Goal: Task Accomplishment & Management: Manage account settings

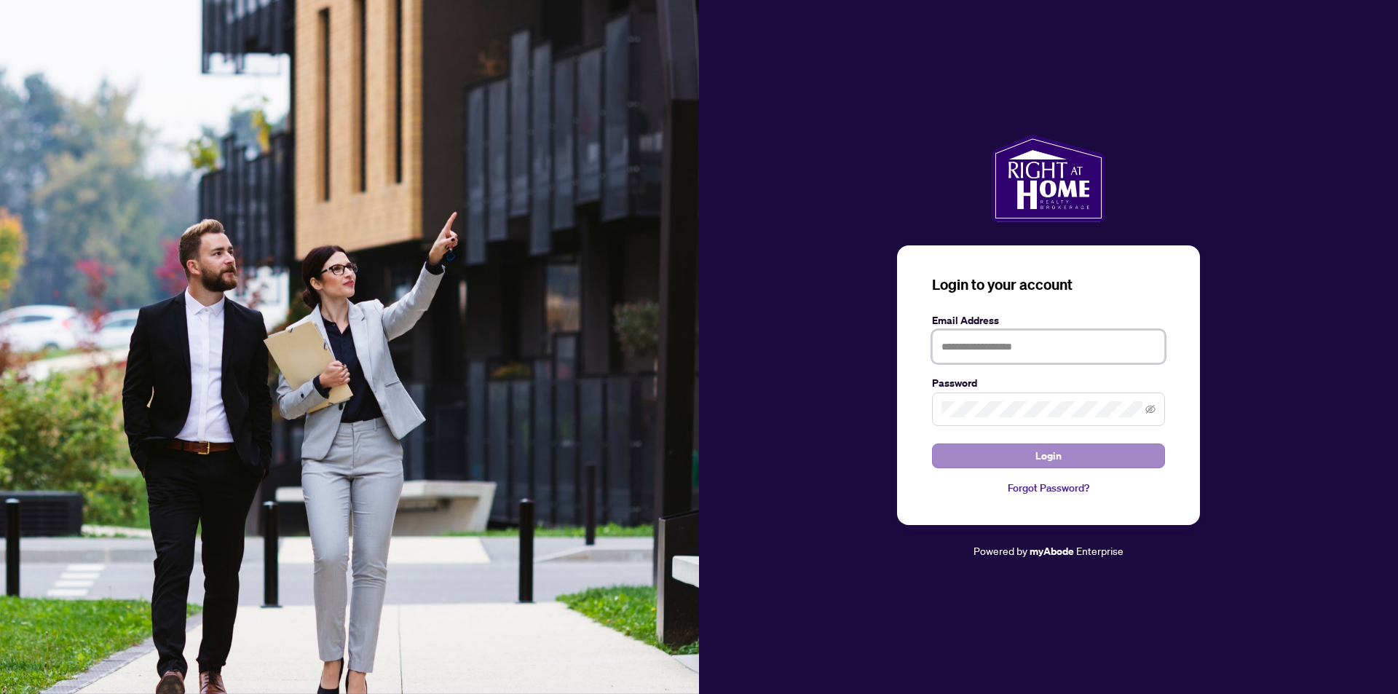
type input "**********"
click at [1053, 452] on span "Login" at bounding box center [1049, 455] width 26 height 23
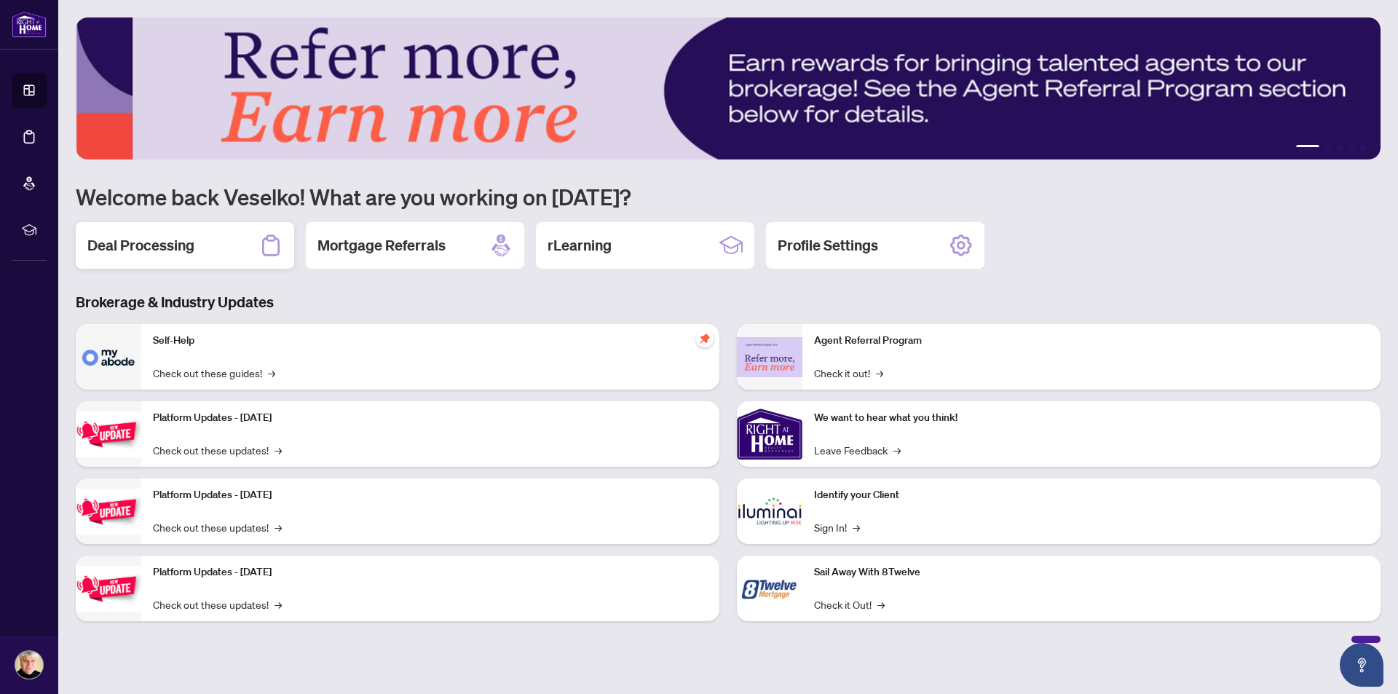
click at [172, 247] on h2 "Deal Processing" at bounding box center [140, 245] width 107 height 20
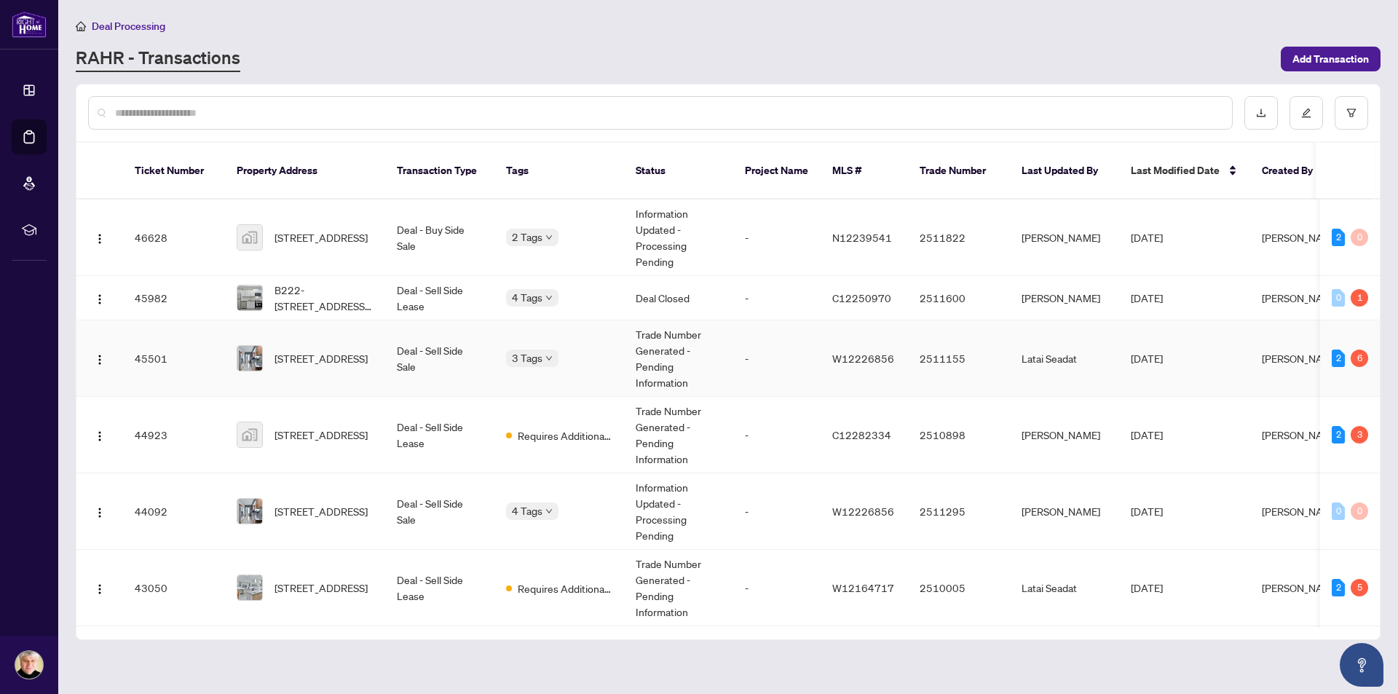
click at [313, 325] on td "[STREET_ADDRESS]" at bounding box center [305, 358] width 160 height 76
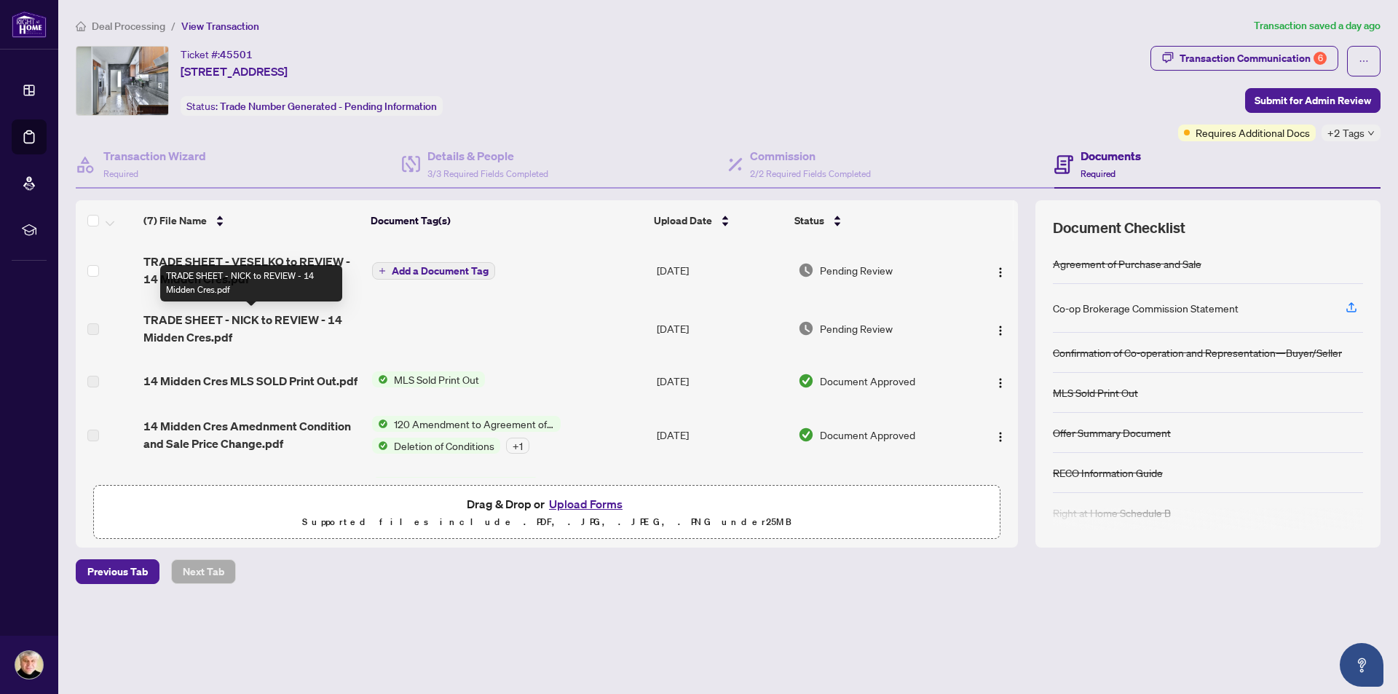
click at [317, 321] on span "TRADE SHEET - NICK to REVIEW - 14 Midden Cres.pdf" at bounding box center [251, 328] width 216 height 35
click at [1351, 302] on icon "button" at bounding box center [1351, 307] width 13 height 13
click at [423, 270] on span "Add a Document Tag" at bounding box center [440, 271] width 97 height 10
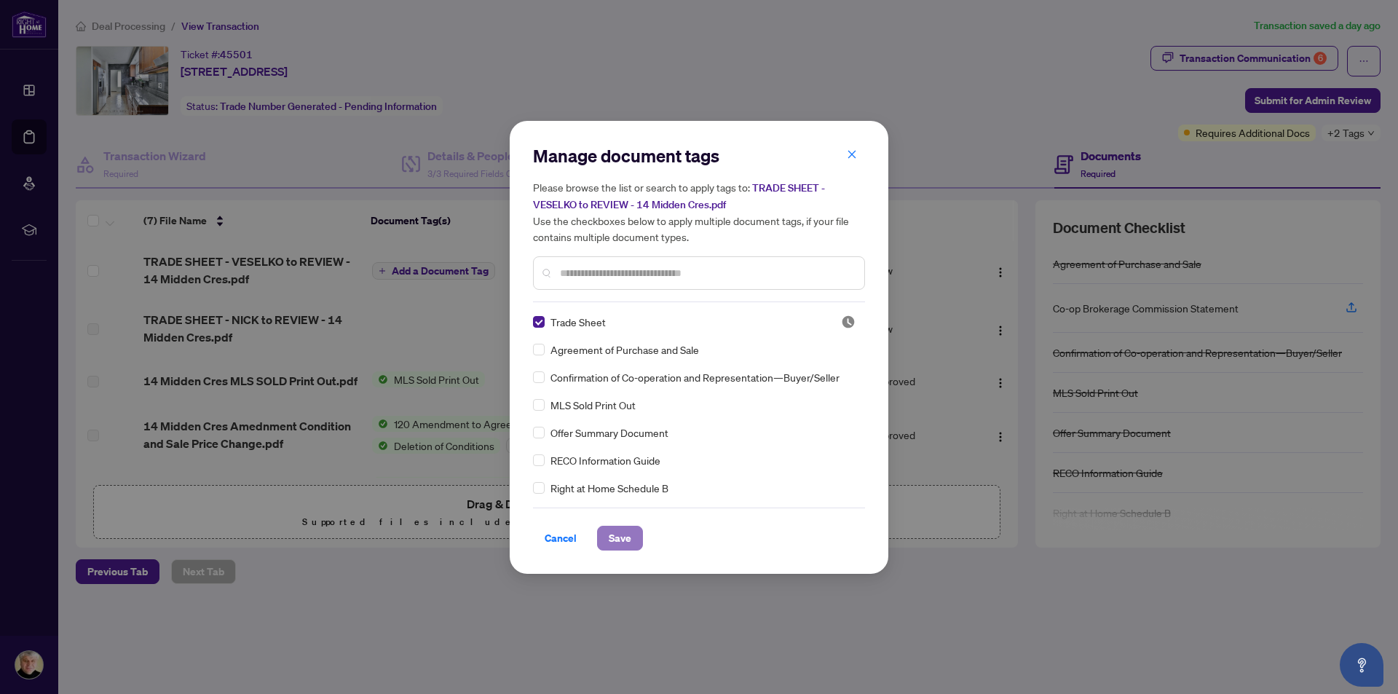
click at [620, 542] on span "Save" at bounding box center [620, 538] width 23 height 23
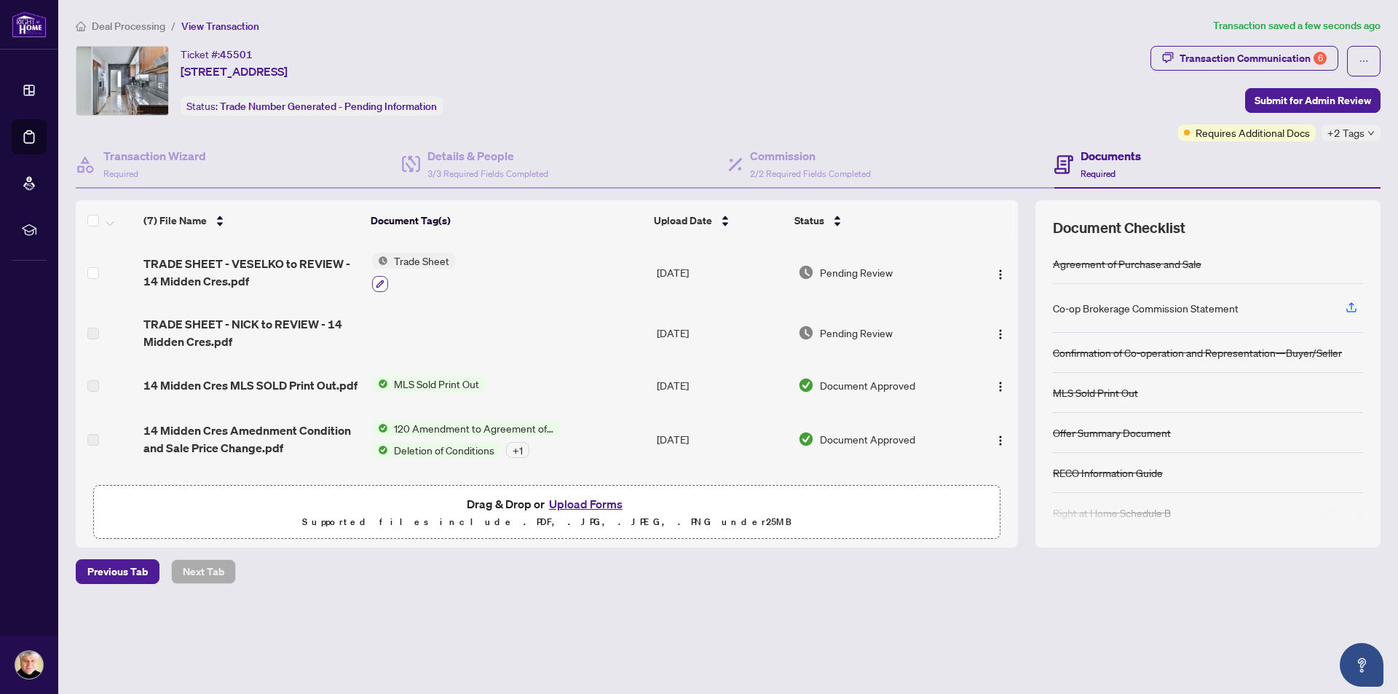
click at [376, 285] on icon "button" at bounding box center [380, 284] width 8 height 8
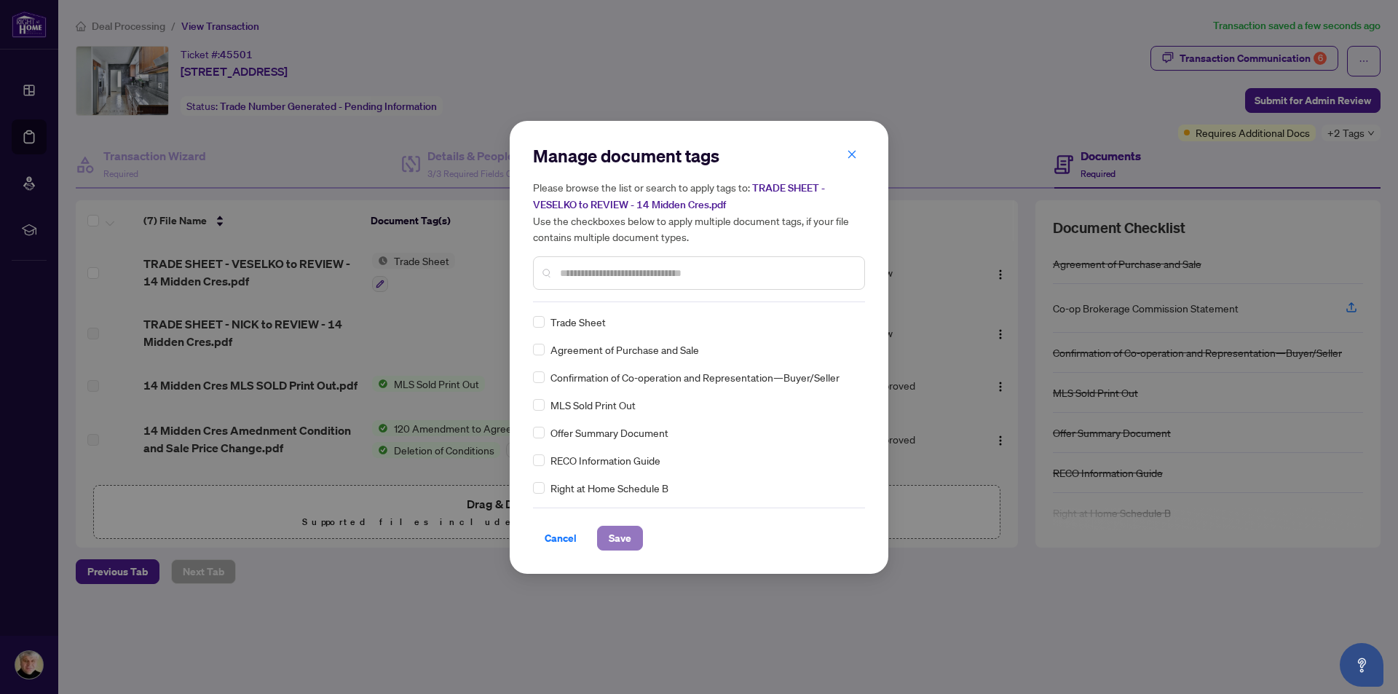
click at [617, 539] on span "Save" at bounding box center [620, 538] width 23 height 23
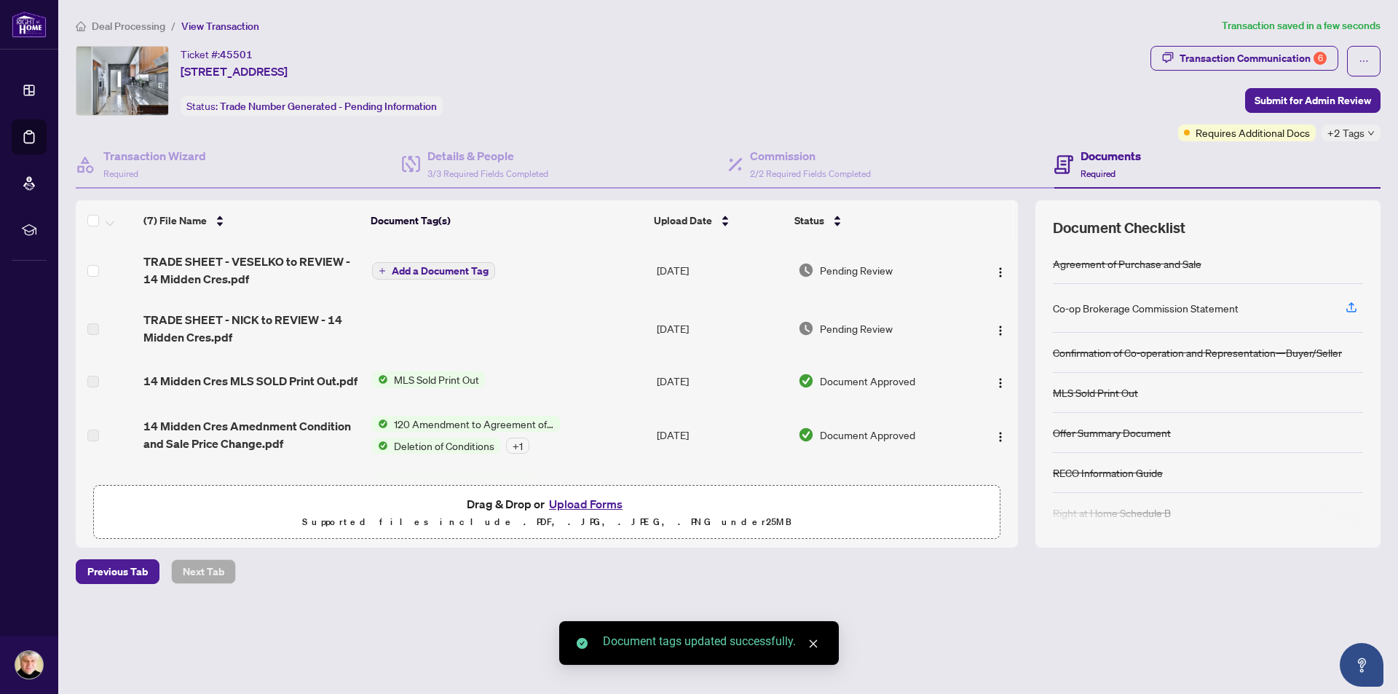
click at [446, 269] on span "Add a Document Tag" at bounding box center [440, 271] width 97 height 10
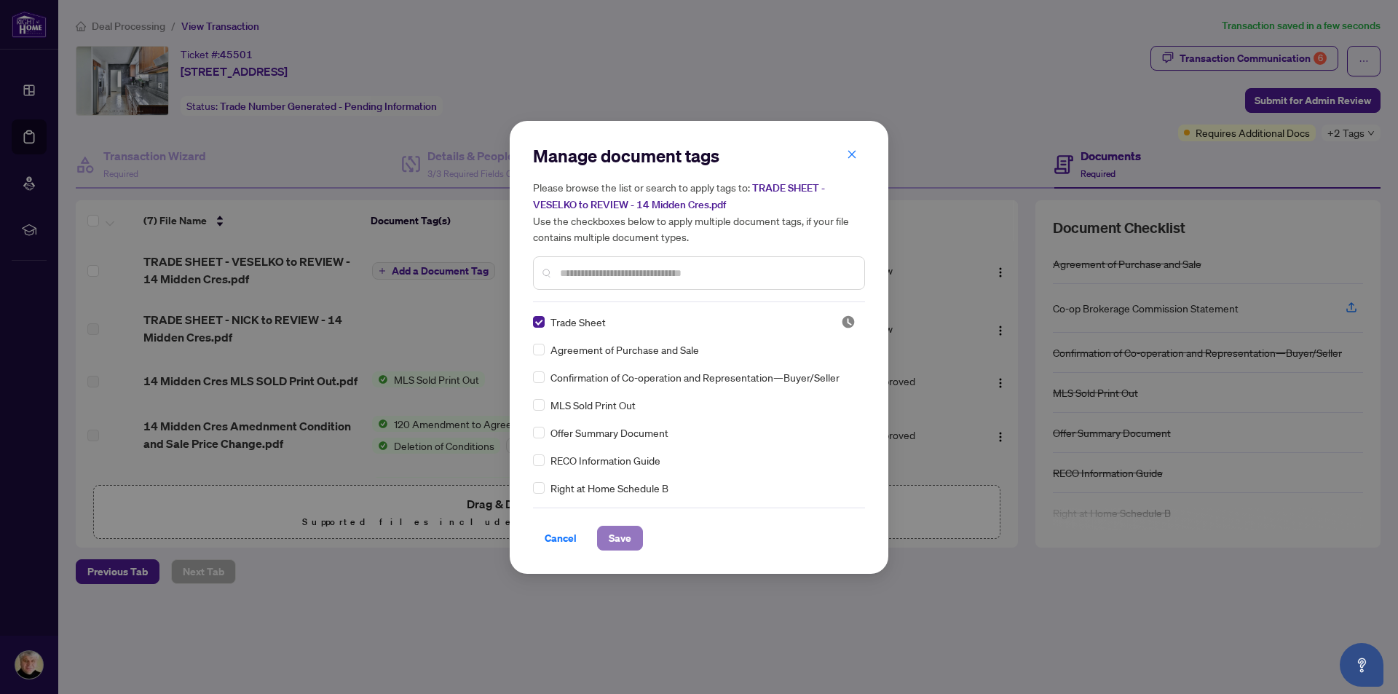
click at [626, 534] on span "Save" at bounding box center [620, 538] width 23 height 23
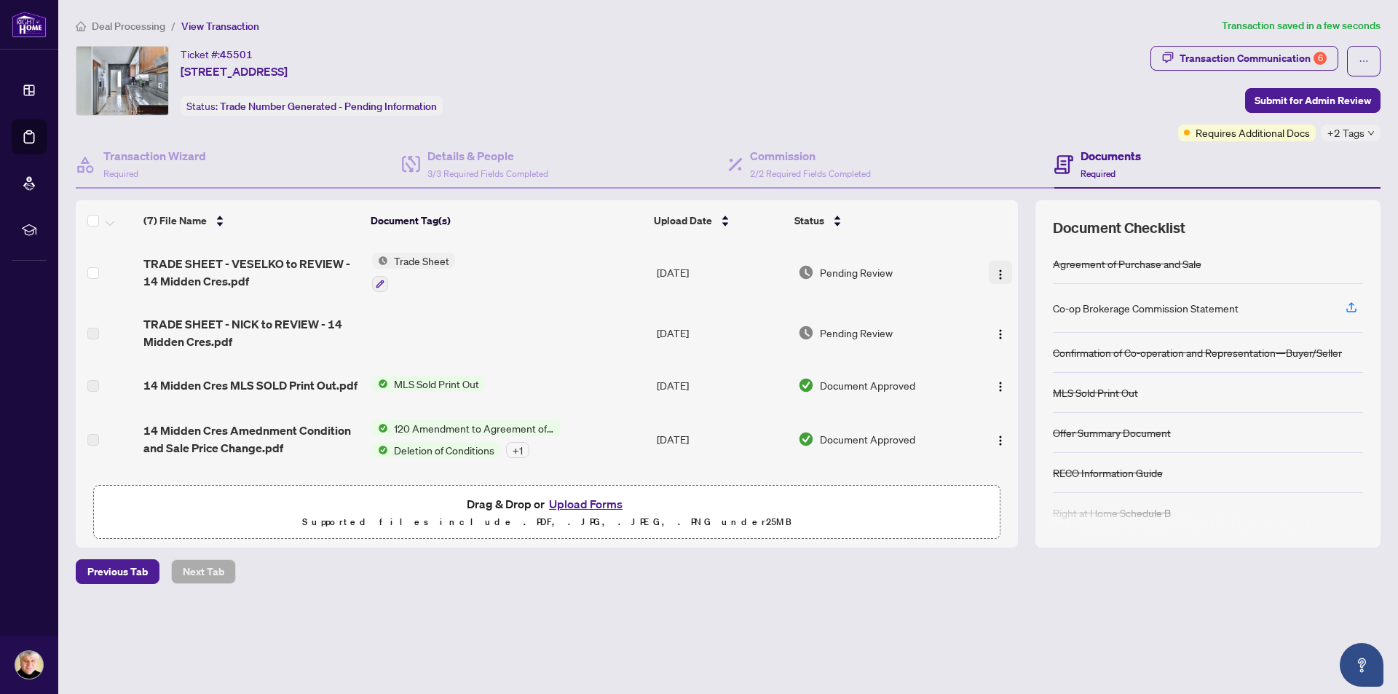
click at [997, 266] on span "button" at bounding box center [1001, 272] width 12 height 16
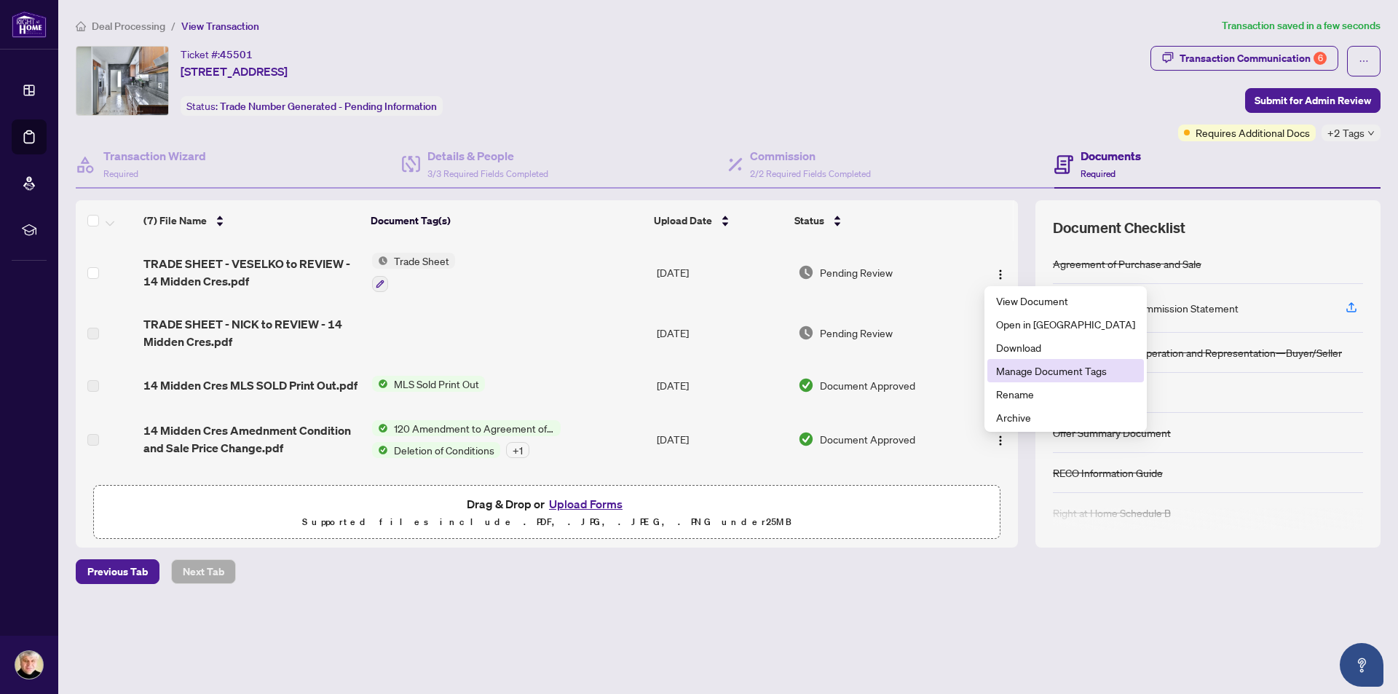
click at [1001, 372] on span "Manage Document Tags" at bounding box center [1065, 371] width 139 height 16
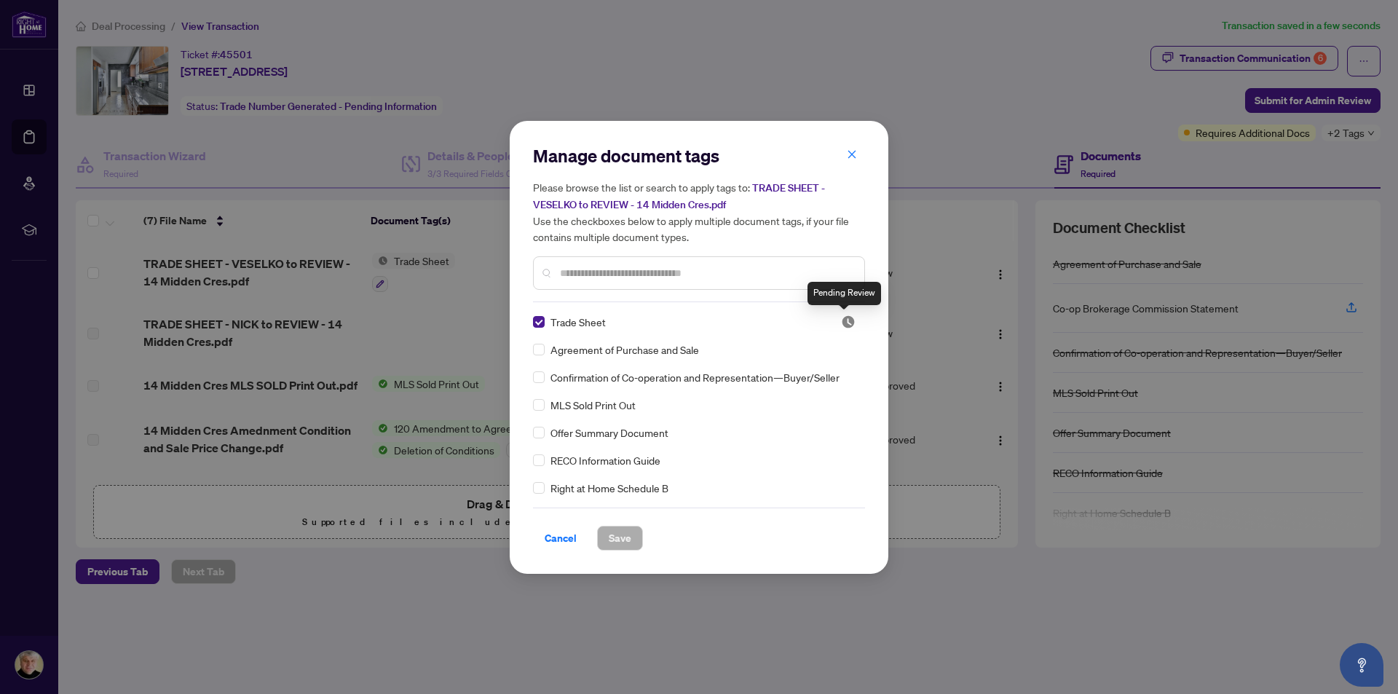
click at [846, 320] on img at bounding box center [848, 322] width 15 height 15
click at [645, 208] on span "TRADE SHEET - VESELKO to REVIEW - 14 Midden Cres.pdf" at bounding box center [679, 196] width 292 height 30
click at [850, 157] on icon "close" at bounding box center [852, 154] width 10 height 10
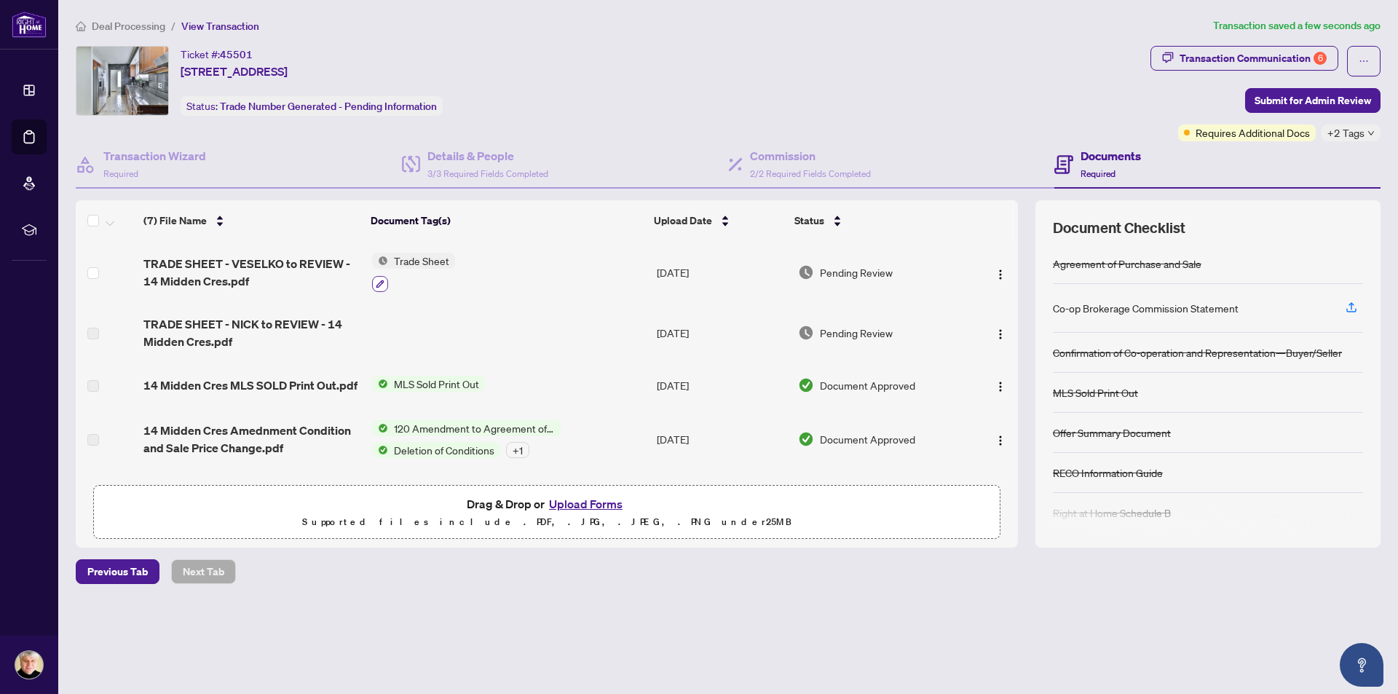
click at [379, 283] on icon "button" at bounding box center [380, 284] width 8 height 8
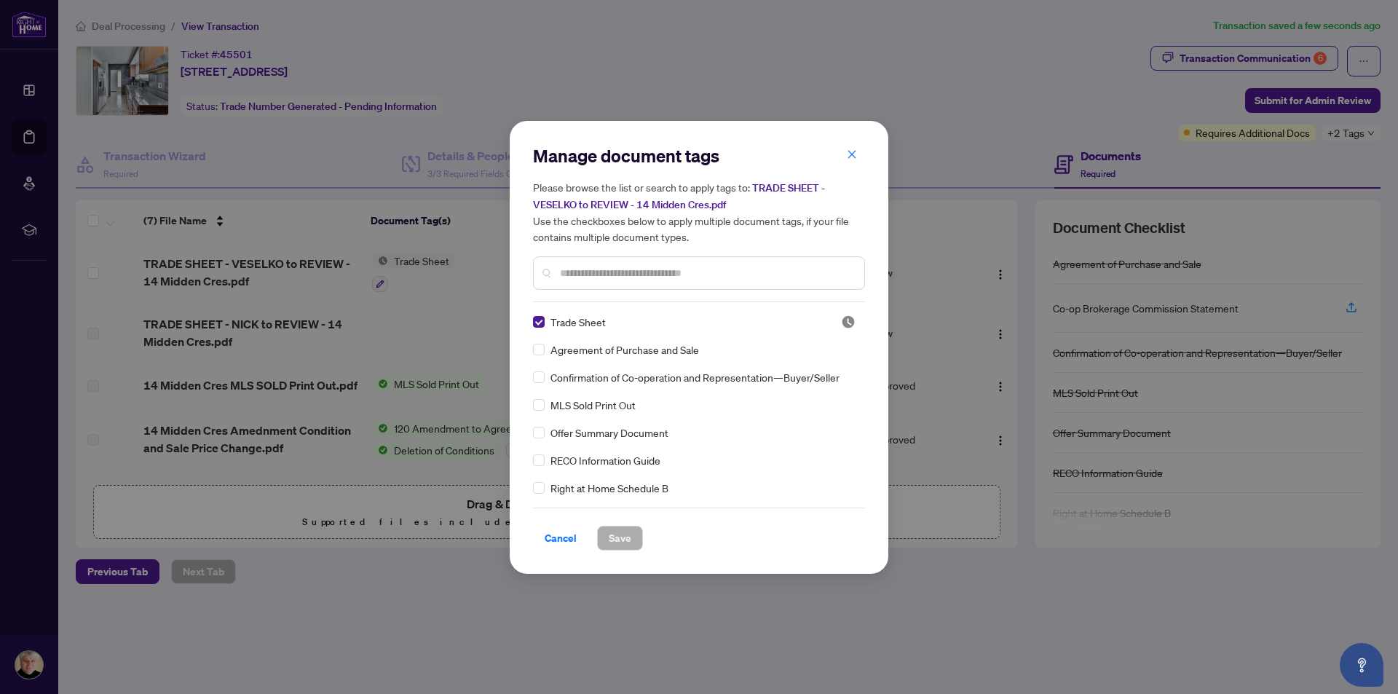
click at [797, 190] on span "TRADE SHEET - VESELKO to REVIEW - 14 Midden Cres.pdf" at bounding box center [679, 196] width 292 height 30
click at [682, 201] on span "TRADE SHEET - VESELKO to REVIEW - 14 Midden Cres.pdf" at bounding box center [679, 196] width 292 height 30
click at [682, 202] on span "TRADE SHEET - VESELKO to REVIEW - 14 Midden Cres.pdf" at bounding box center [679, 196] width 292 height 30
click at [779, 203] on h5 "Please browse the list or search to apply tags to: TRADE SHEET - VESELKO to REV…" at bounding box center [699, 212] width 332 height 66
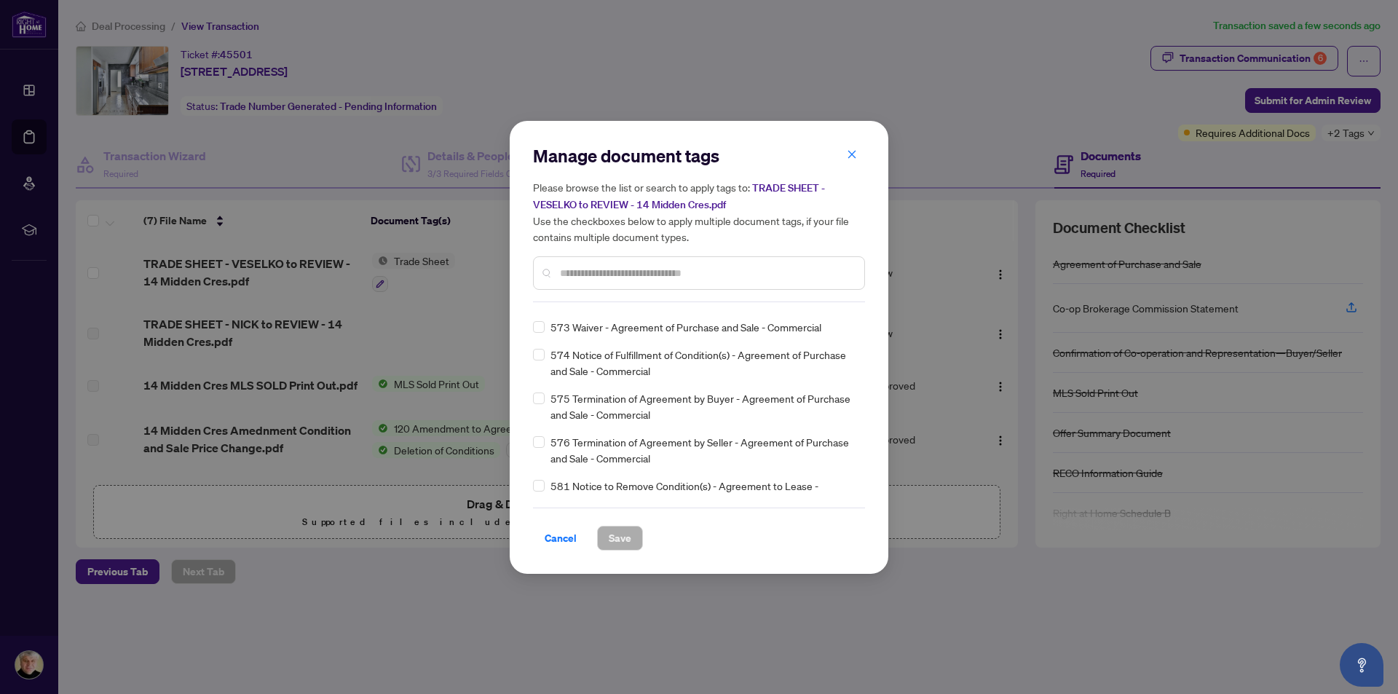
scroll to position [9856, 0]
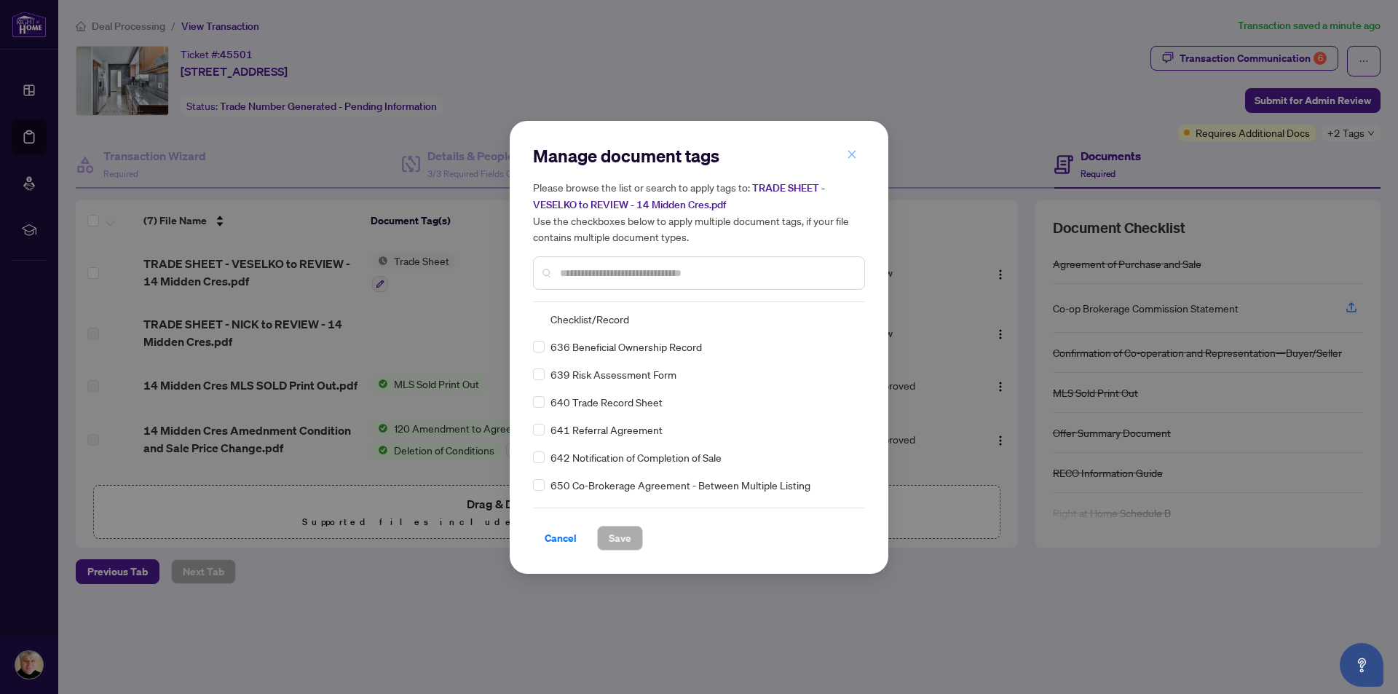
click at [856, 156] on icon "close" at bounding box center [852, 154] width 10 height 10
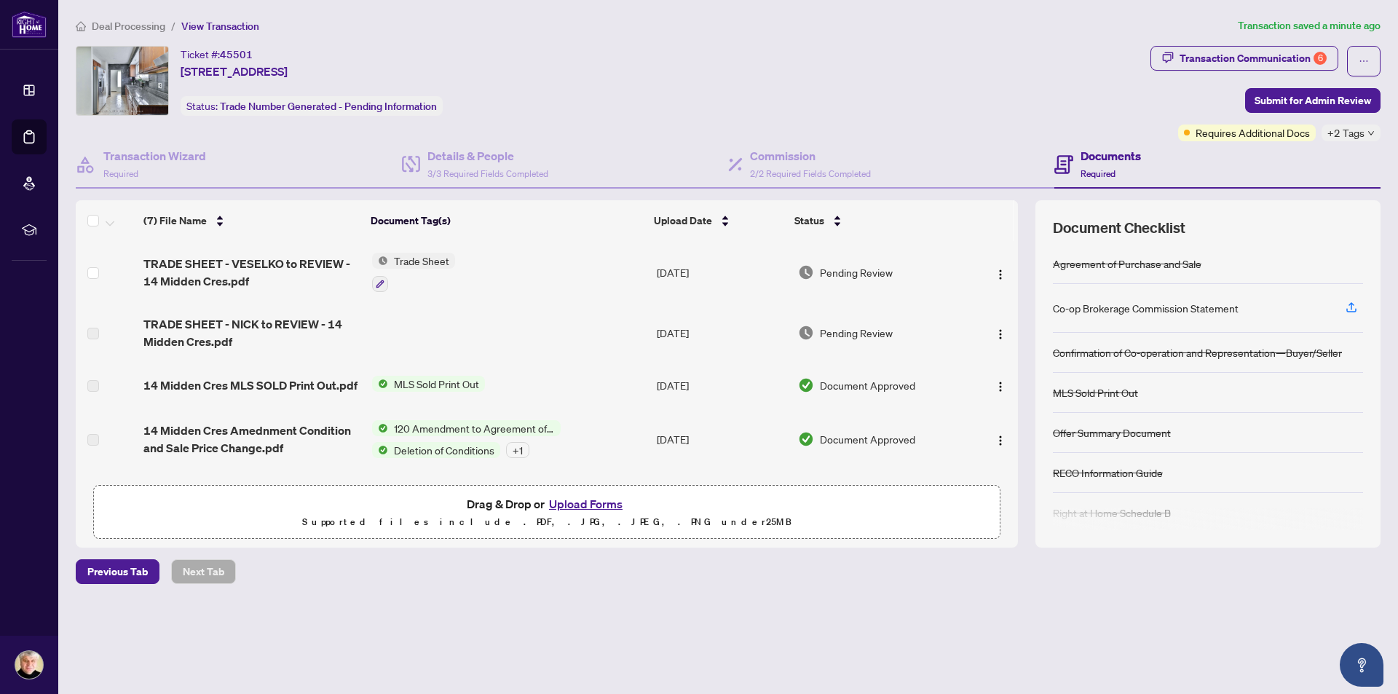
click at [868, 272] on span "Pending Review" at bounding box center [856, 272] width 73 height 16
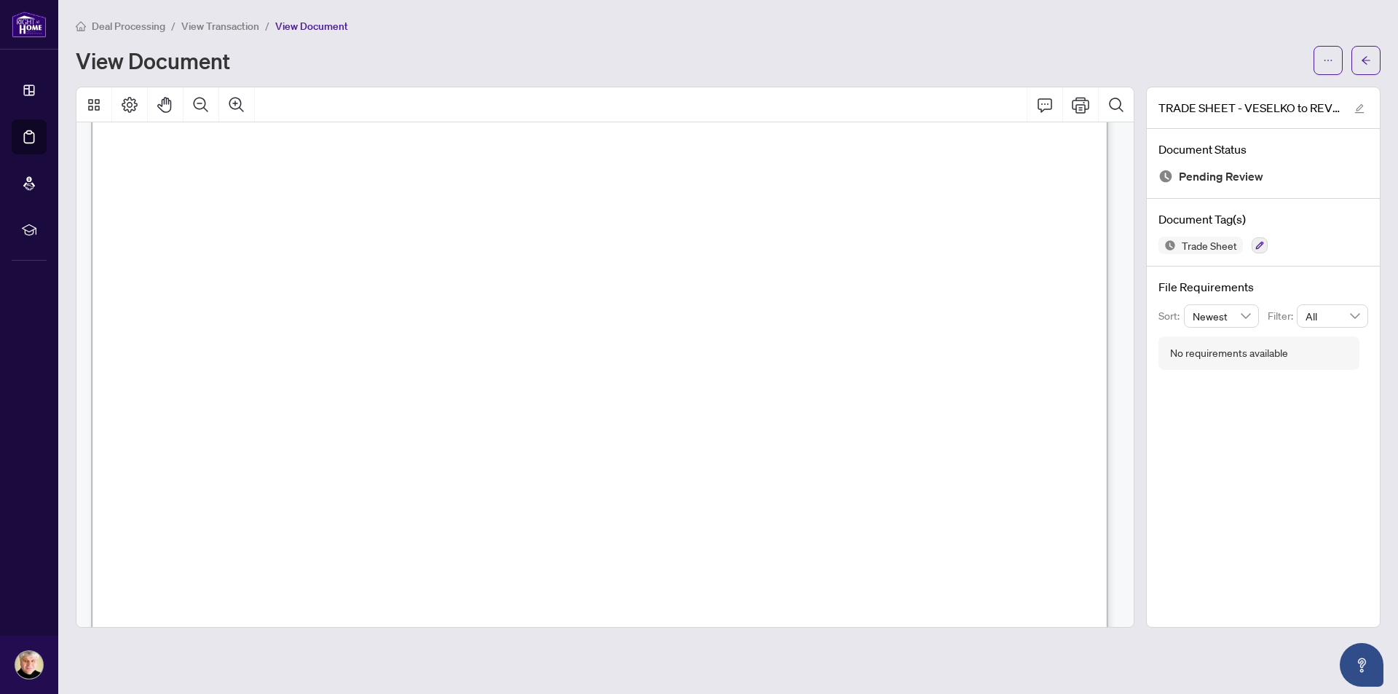
scroll to position [510, 0]
click at [1359, 110] on icon "edit" at bounding box center [1360, 108] width 10 height 10
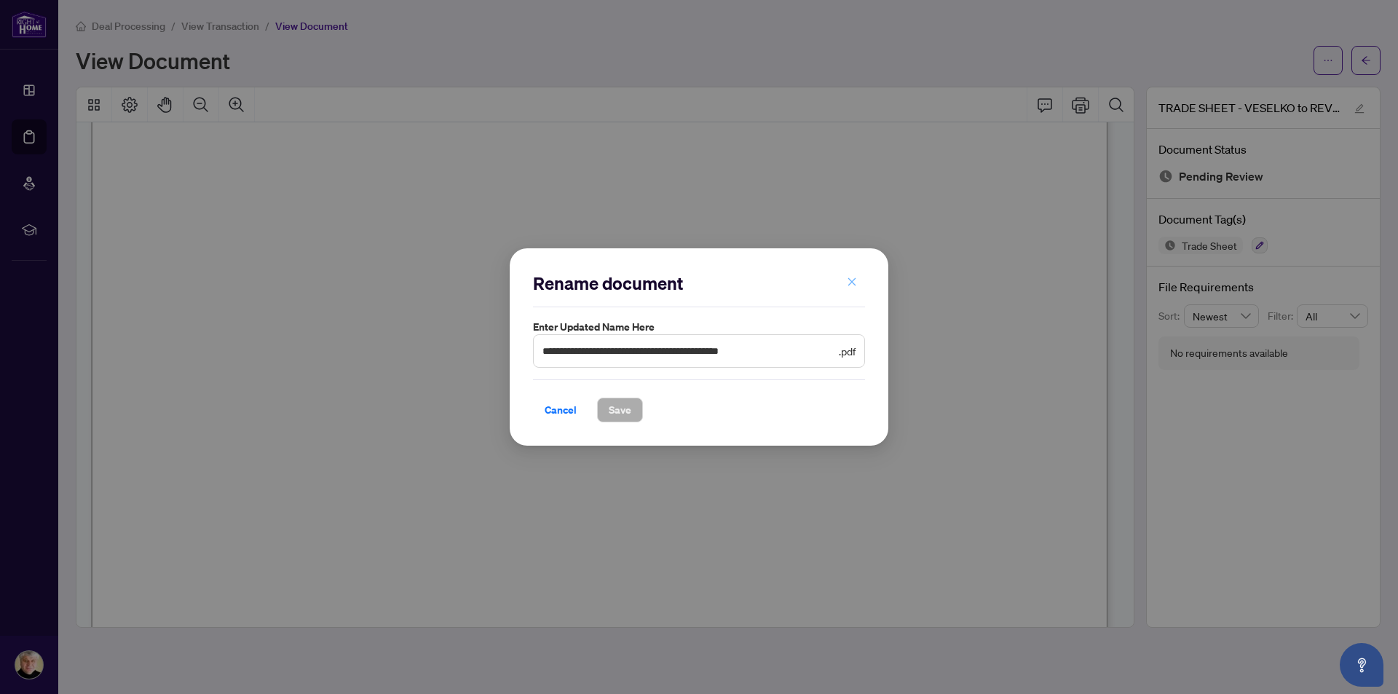
click at [852, 282] on icon "close" at bounding box center [852, 282] width 10 height 10
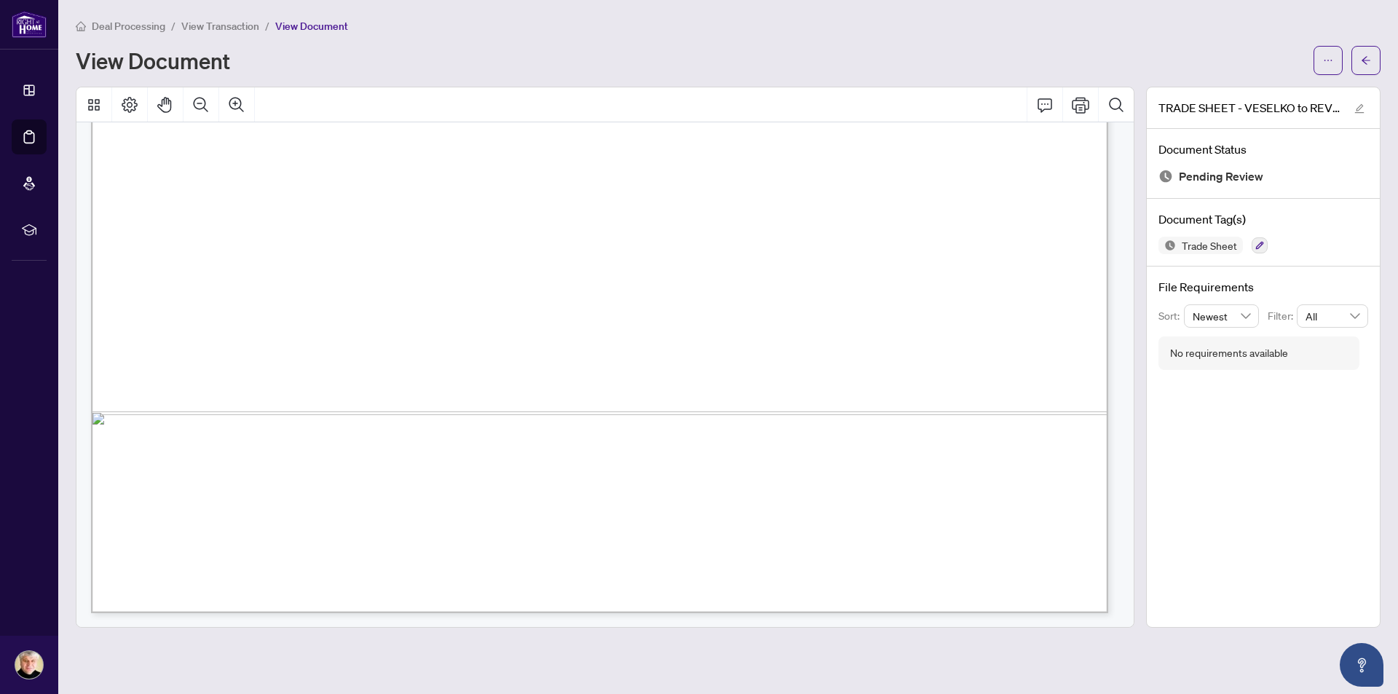
scroll to position [841, 0]
click at [1256, 243] on icon "button" at bounding box center [1260, 245] width 9 height 9
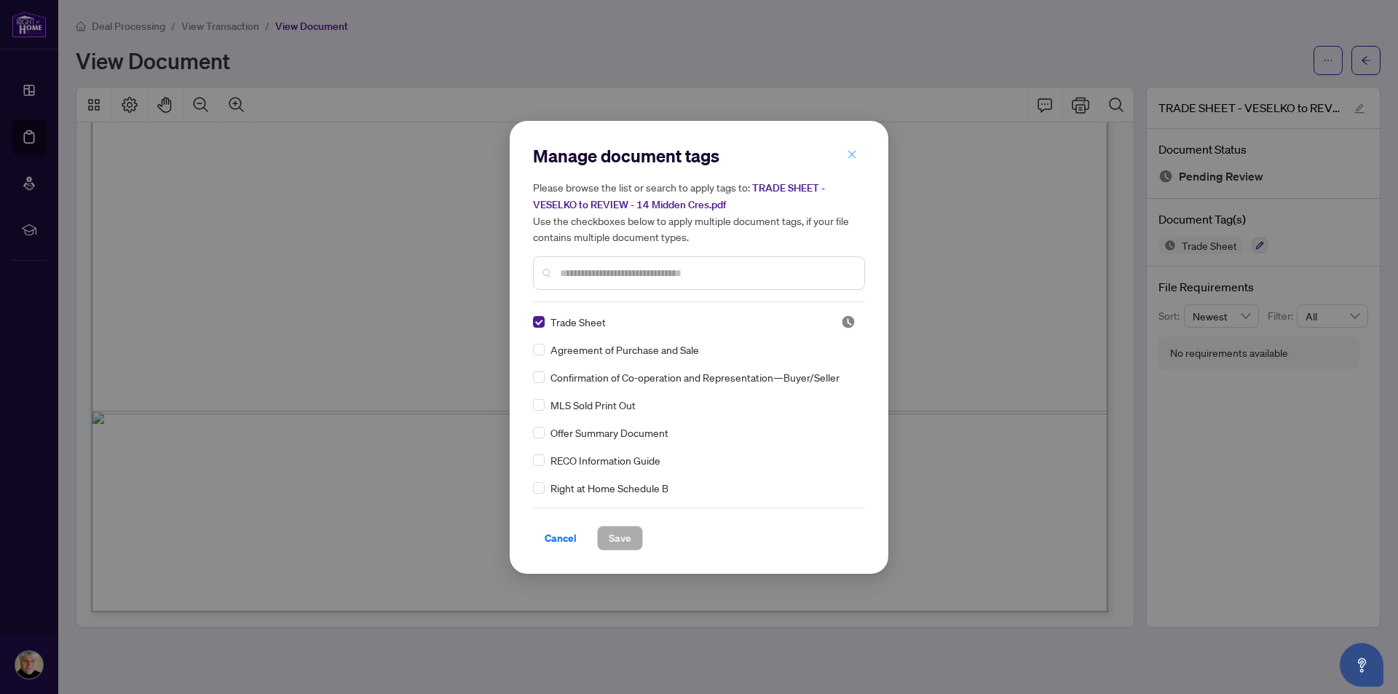
click at [855, 155] on icon "close" at bounding box center [852, 154] width 10 height 10
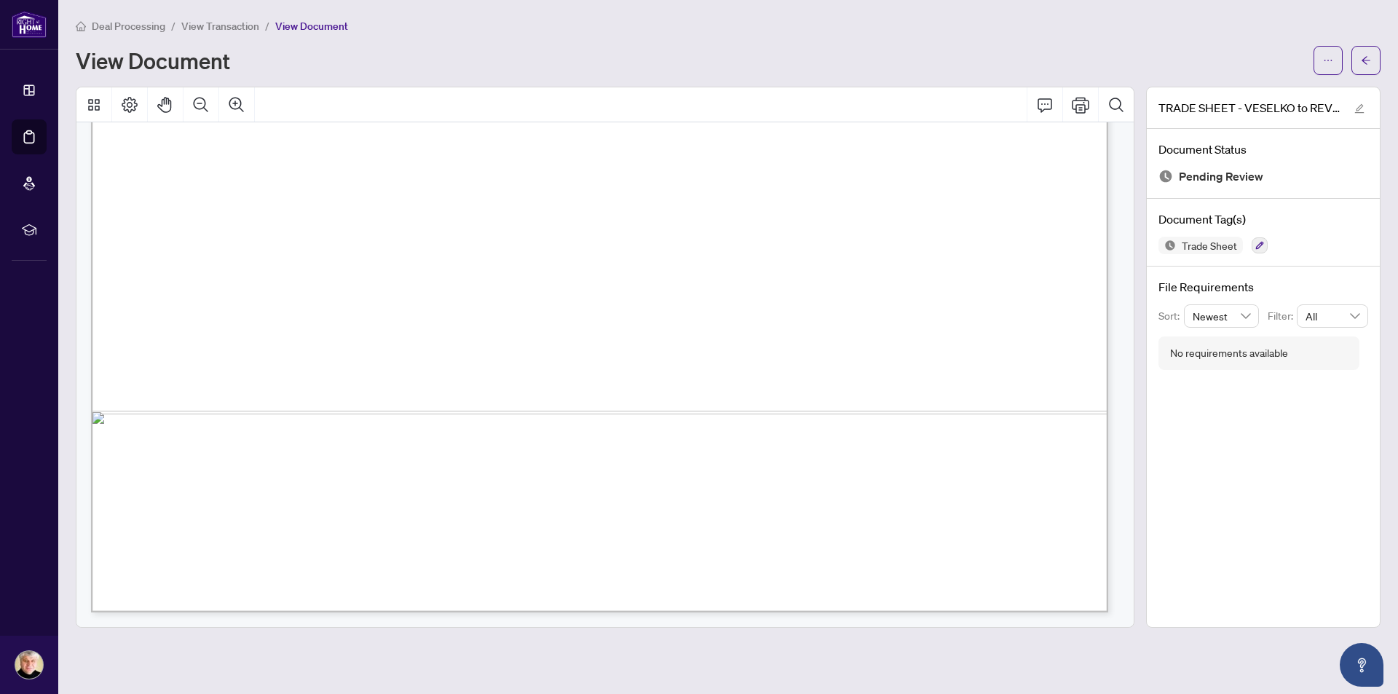
scroll to position [696, 0]
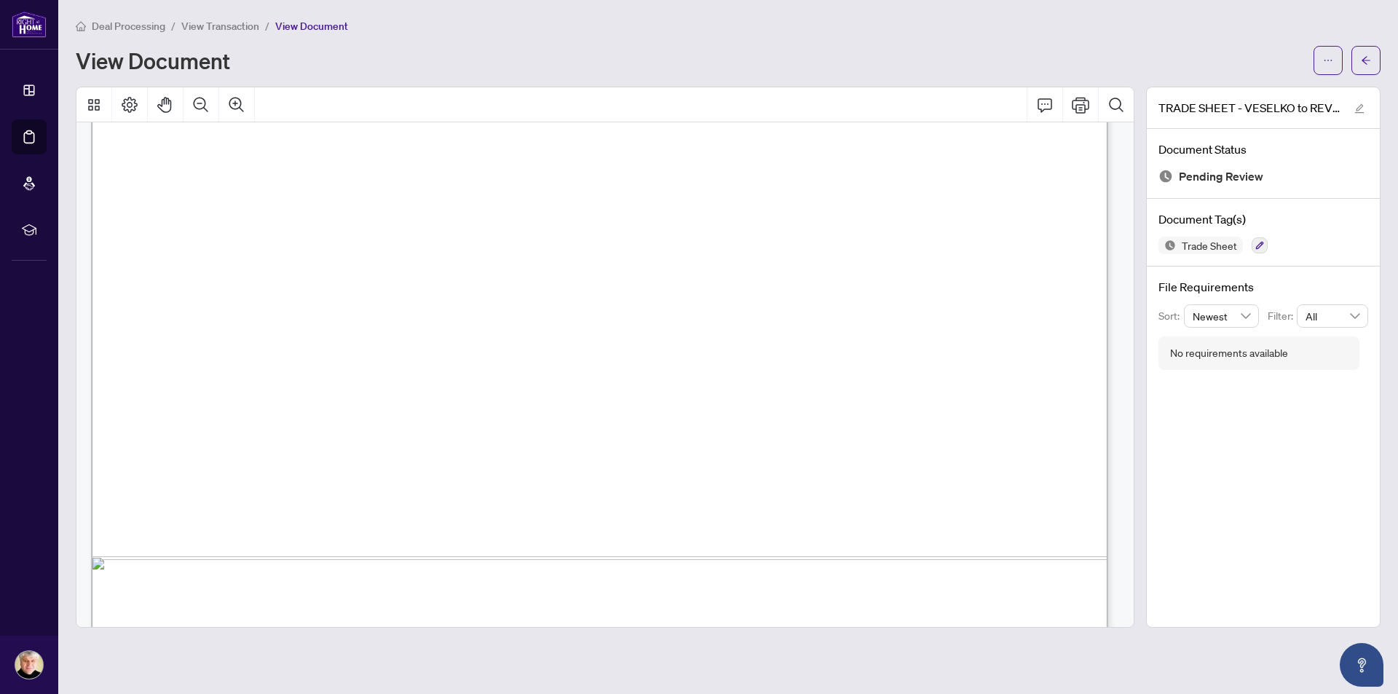
click at [737, 326] on span "Signature:_____________________________________________" at bounding box center [836, 329] width 445 height 14
click at [1328, 60] on icon "ellipsis" at bounding box center [1328, 60] width 10 height 10
click at [1310, 111] on span "Manage Document Tags" at bounding box center [1276, 116] width 111 height 16
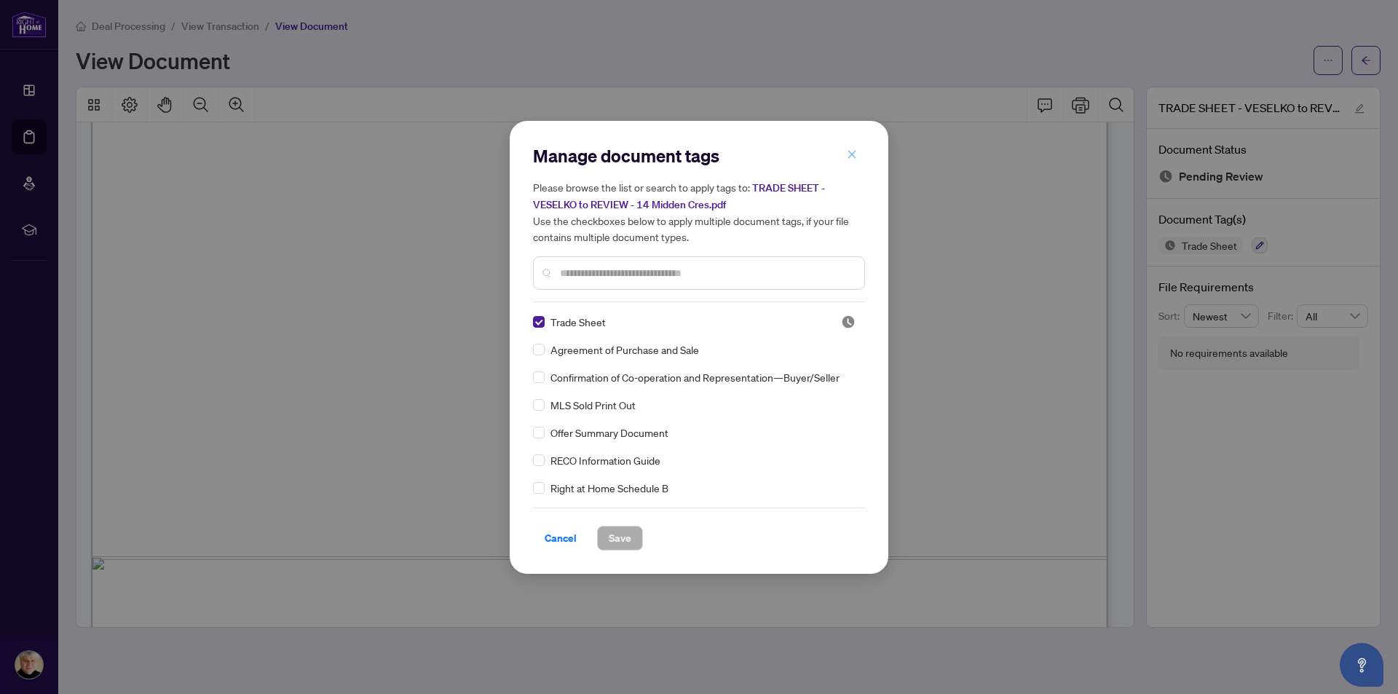
click at [852, 154] on icon "close" at bounding box center [852, 154] width 10 height 10
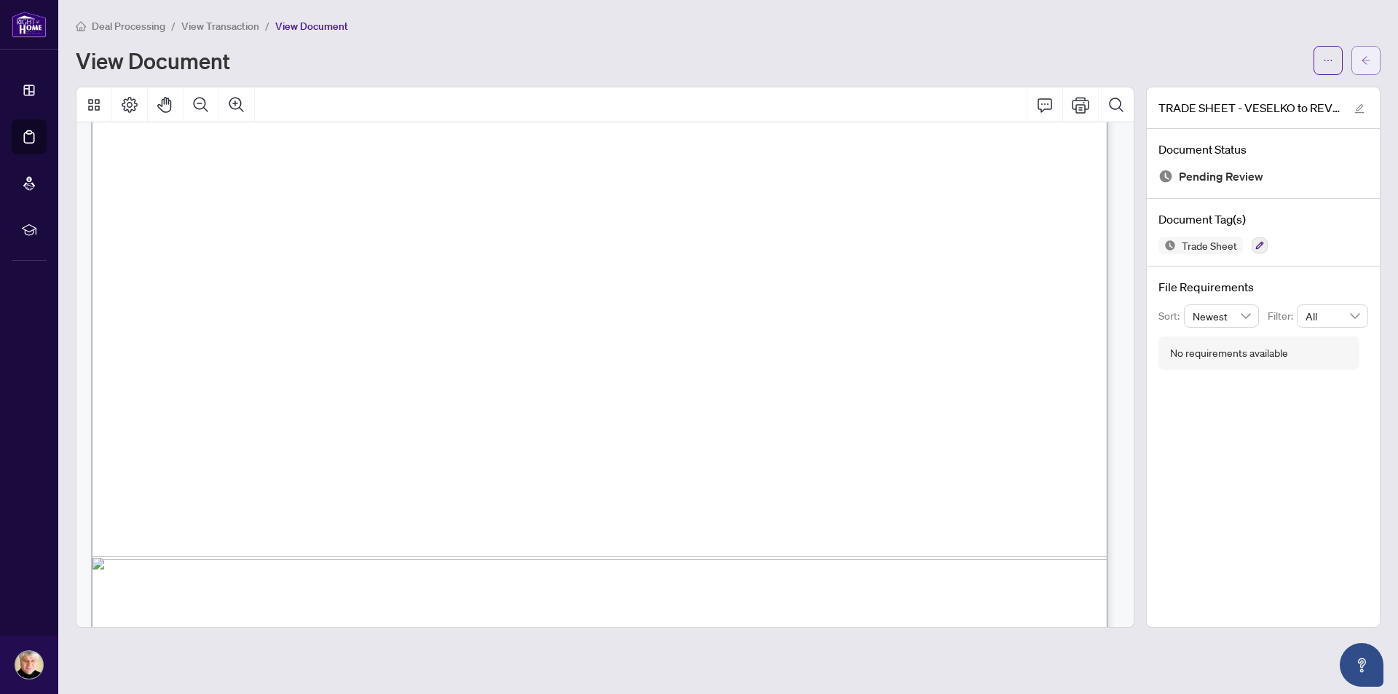
click at [1374, 58] on button "button" at bounding box center [1366, 60] width 29 height 29
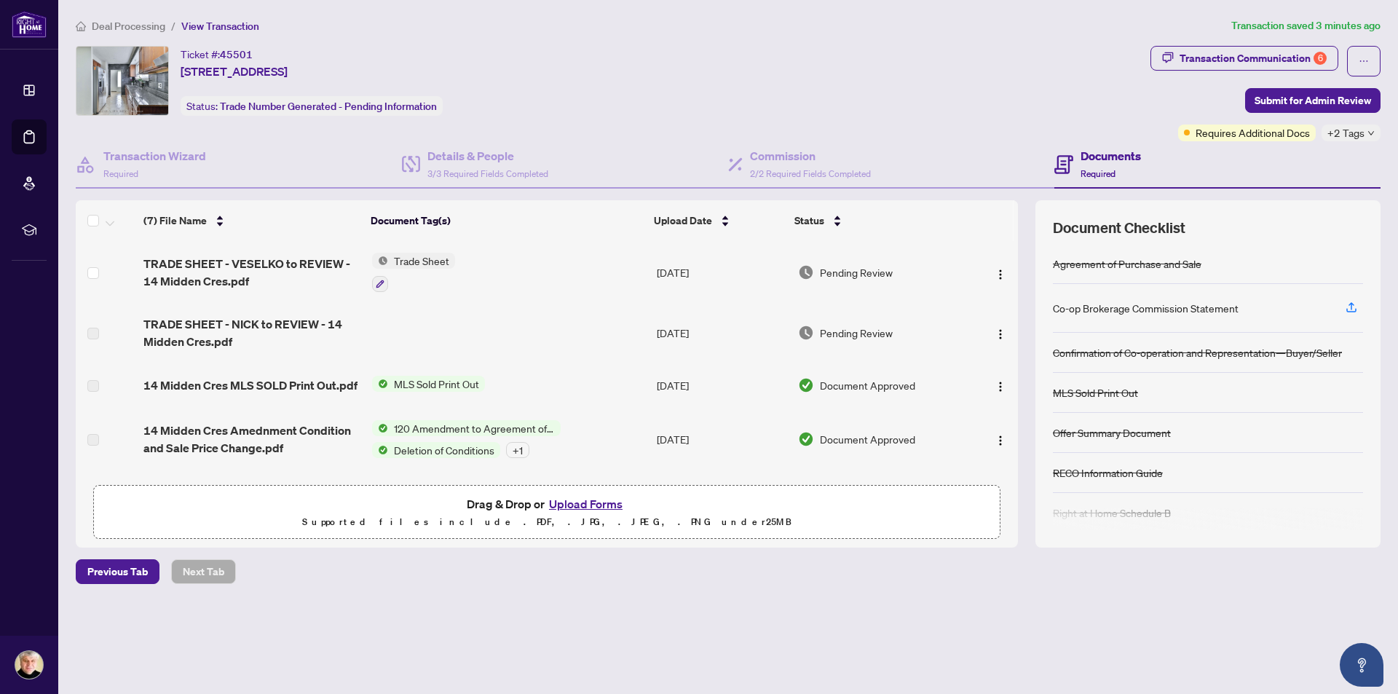
click at [1371, 133] on icon "down" at bounding box center [1371, 133] width 7 height 7
click at [1371, 133] on div "Pending Lawyer Info" at bounding box center [1308, 139] width 128 height 17
